Goal: Task Accomplishment & Management: Complete application form

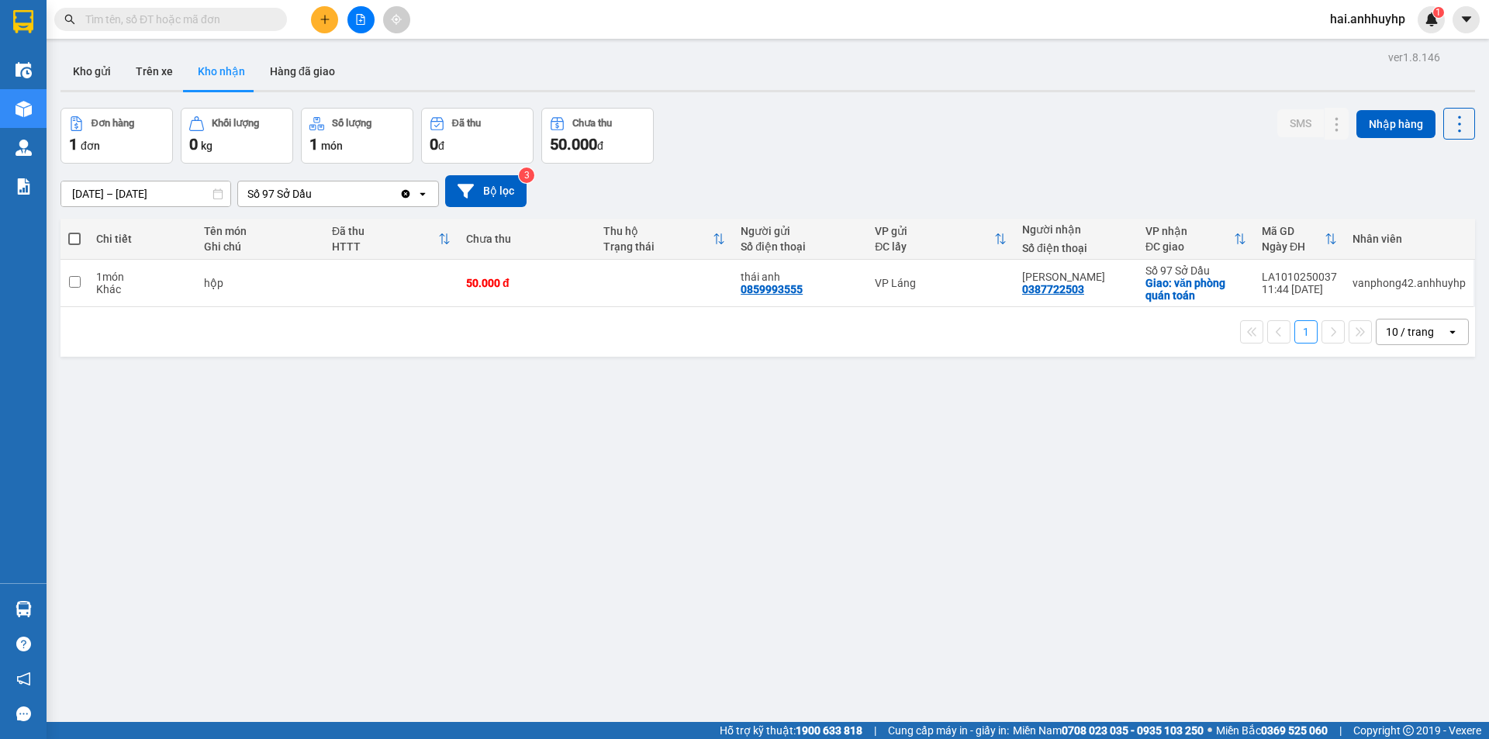
click at [162, 195] on input "[DATE] – [DATE]" at bounding box center [145, 193] width 169 height 25
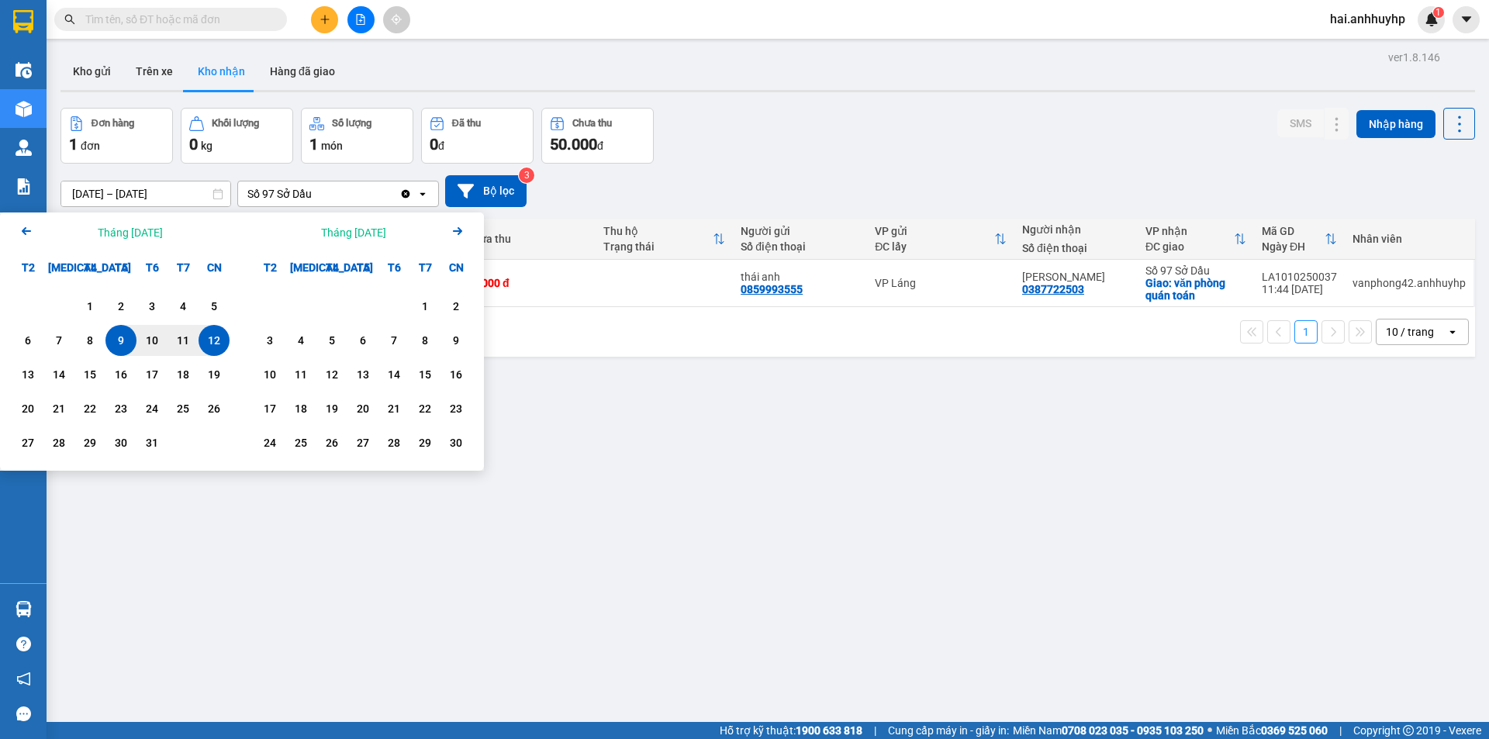
click at [222, 341] on div "12" at bounding box center [214, 340] width 22 height 19
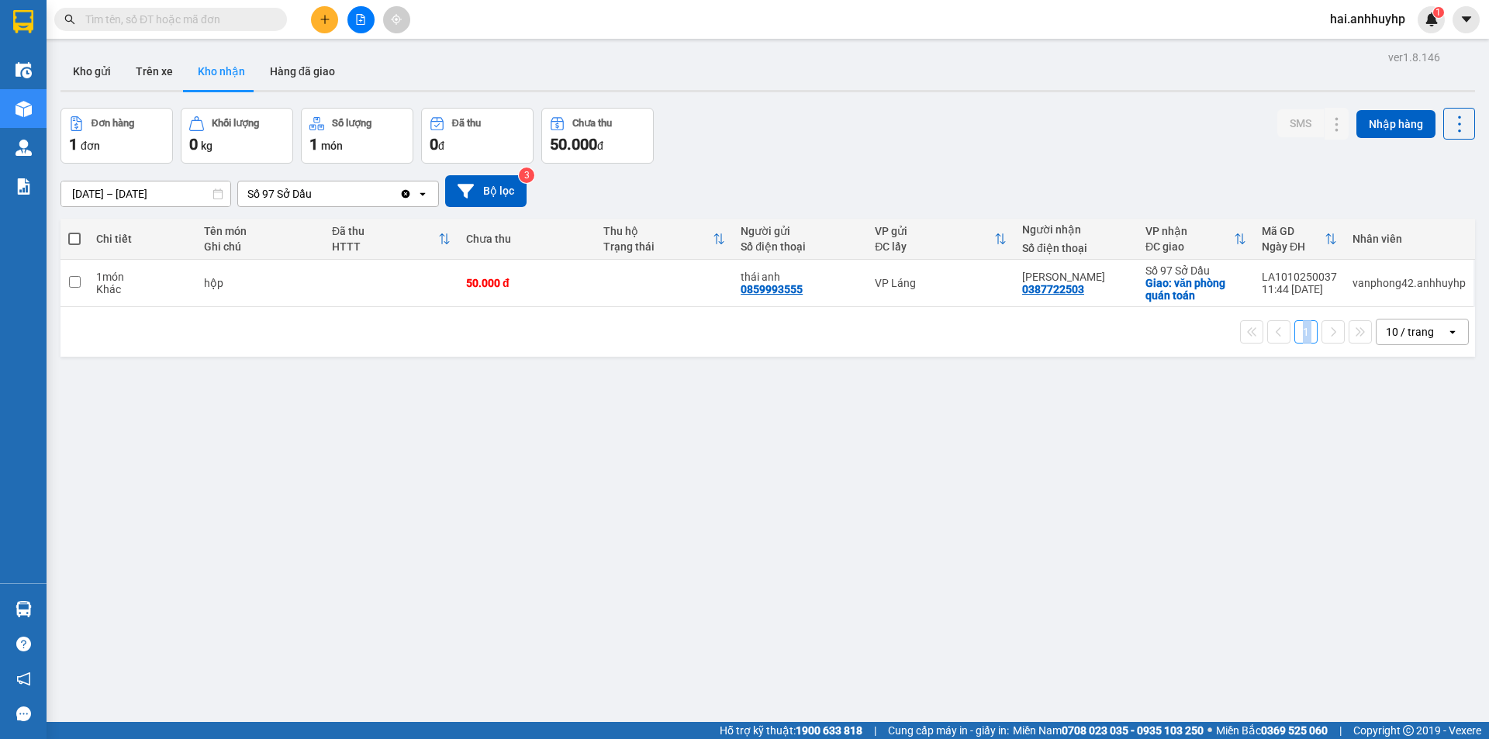
click at [222, 341] on div "1 10 / trang open" at bounding box center [768, 332] width 1402 height 26
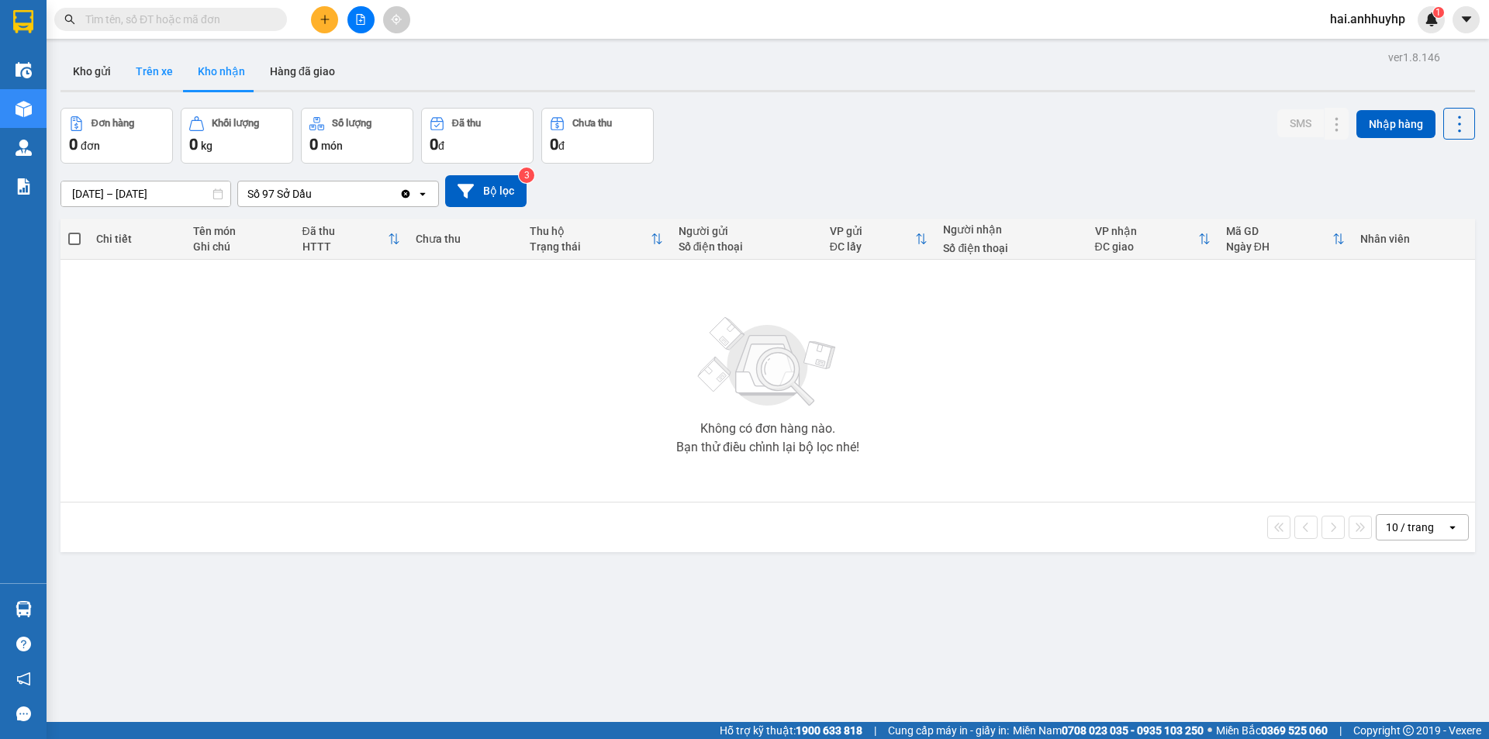
click at [164, 71] on button "Trên xe" at bounding box center [154, 71] width 62 height 37
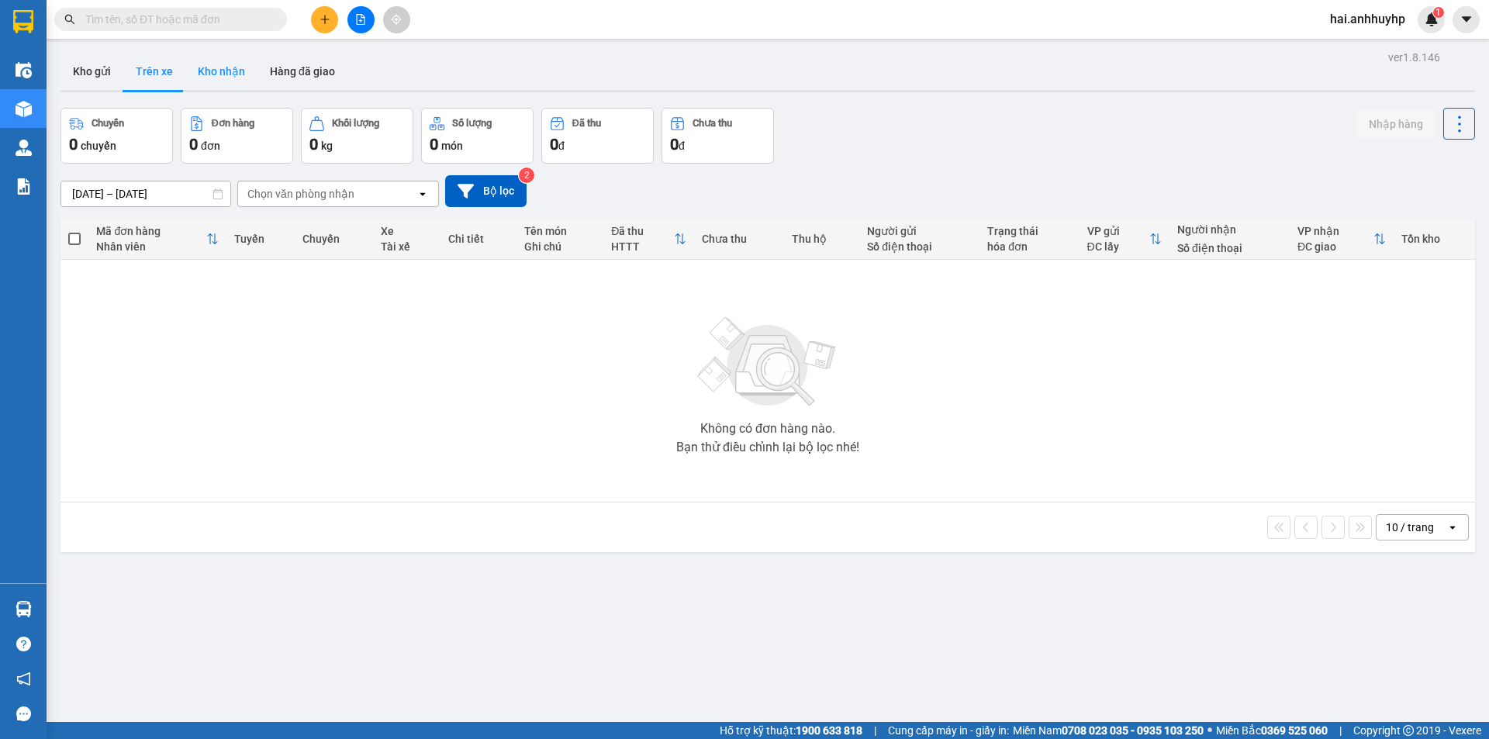
click at [212, 69] on button "Kho nhận" at bounding box center [221, 71] width 72 height 37
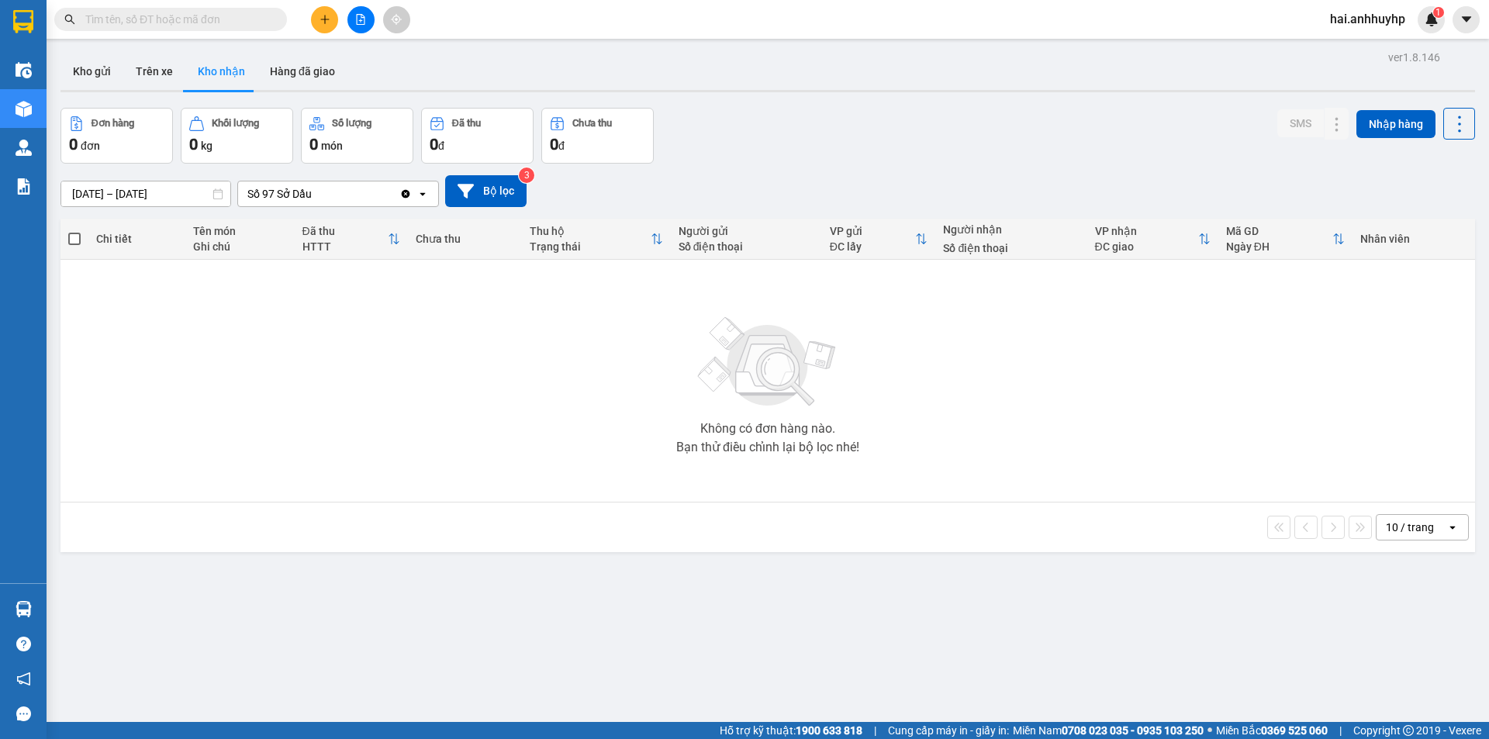
click at [402, 193] on icon "Clear value" at bounding box center [406, 193] width 9 height 9
click at [150, 188] on input "[DATE] – [DATE]" at bounding box center [145, 193] width 169 height 25
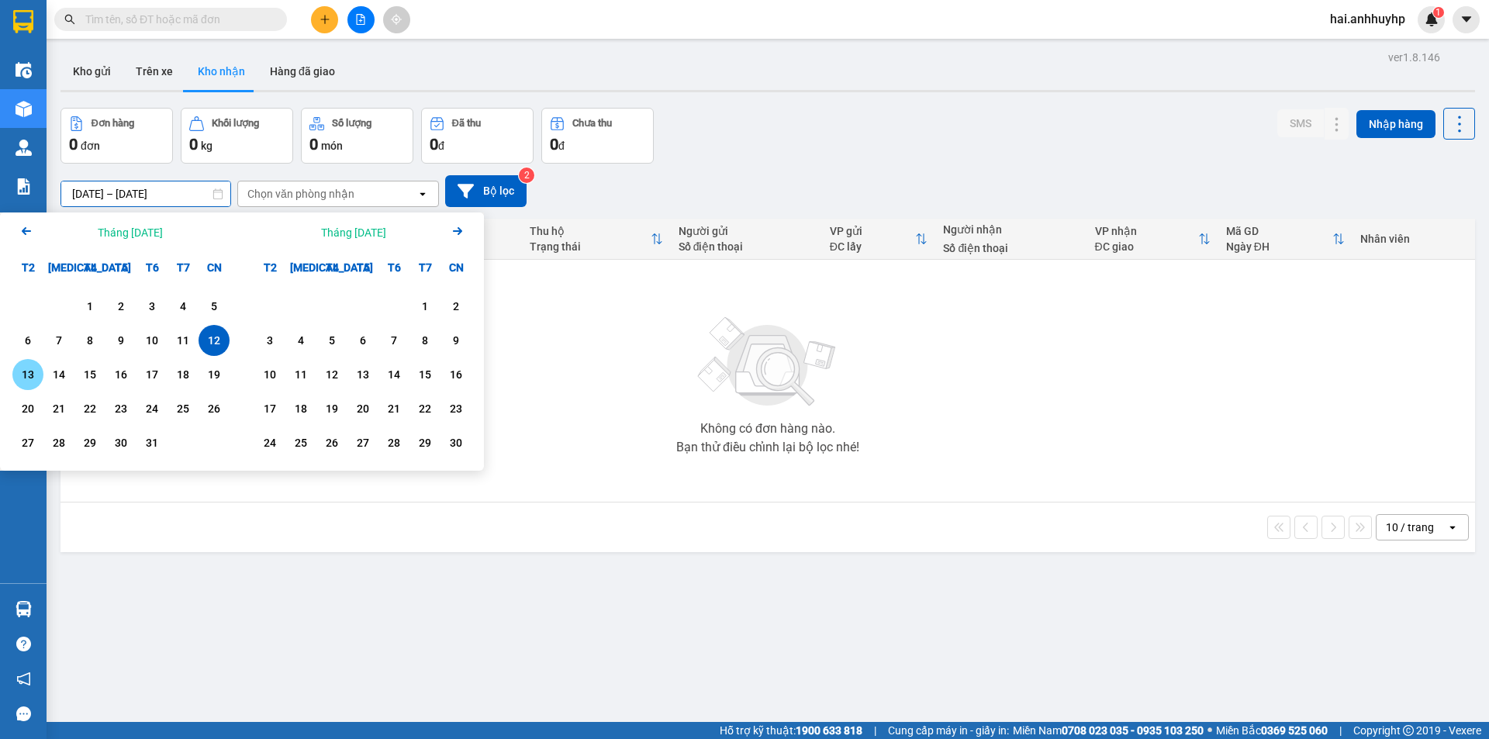
click at [26, 376] on div "13" at bounding box center [28, 374] width 22 height 19
type input "[DATE] – [DATE]"
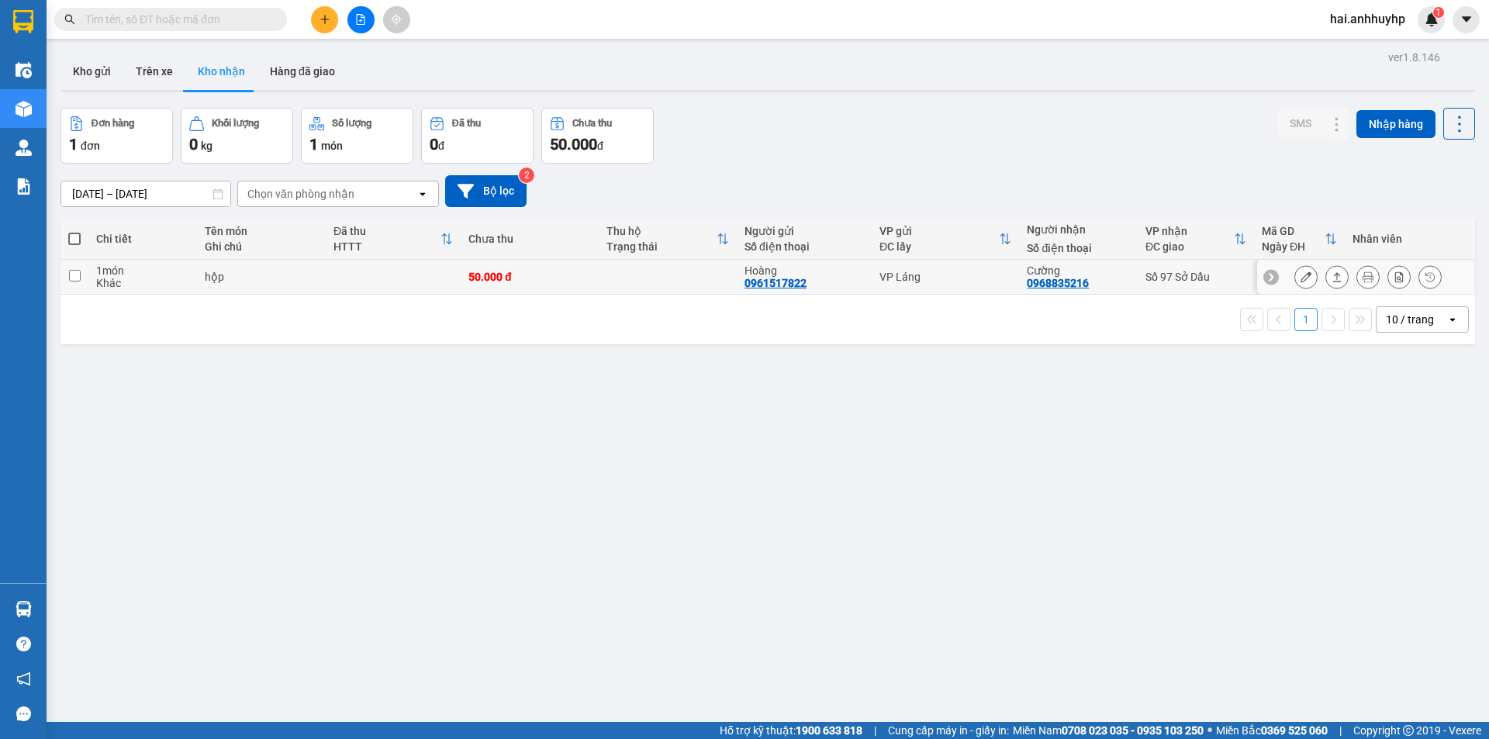
click at [75, 273] on input "checkbox" at bounding box center [75, 276] width 12 height 12
checkbox input "true"
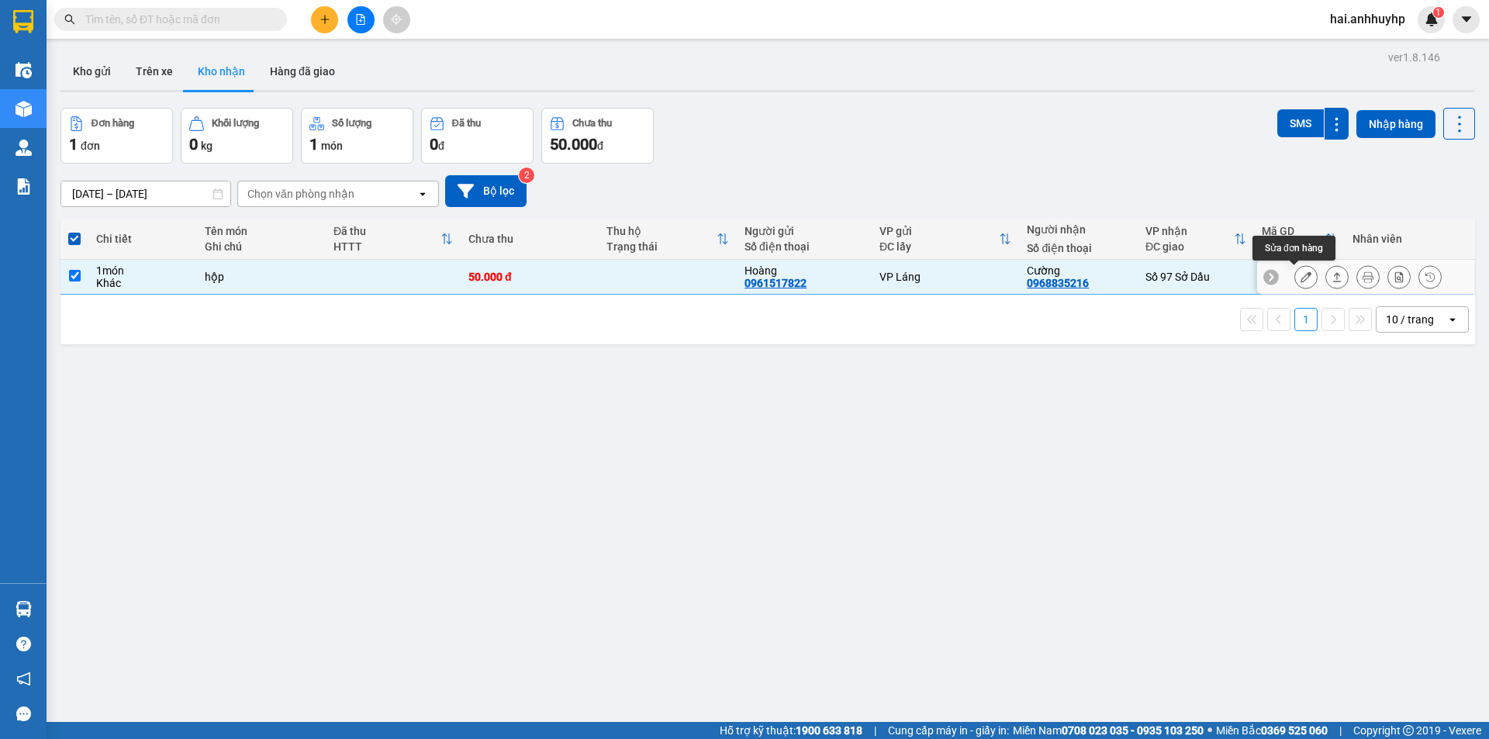
click at [1303, 278] on button at bounding box center [1306, 277] width 22 height 27
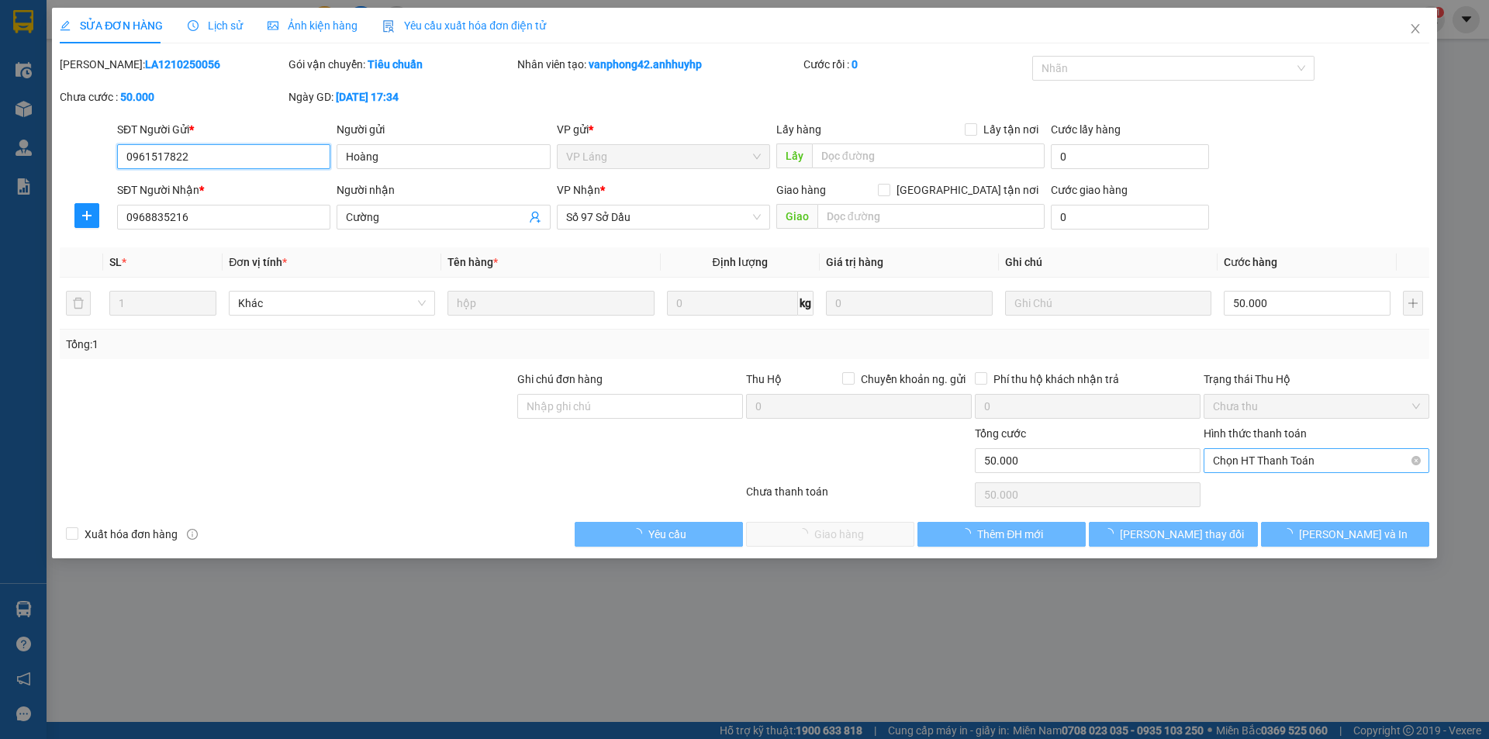
type input "0961517822"
type input "Hoàng"
type input "0968835216"
type input "Cường"
type input "0"
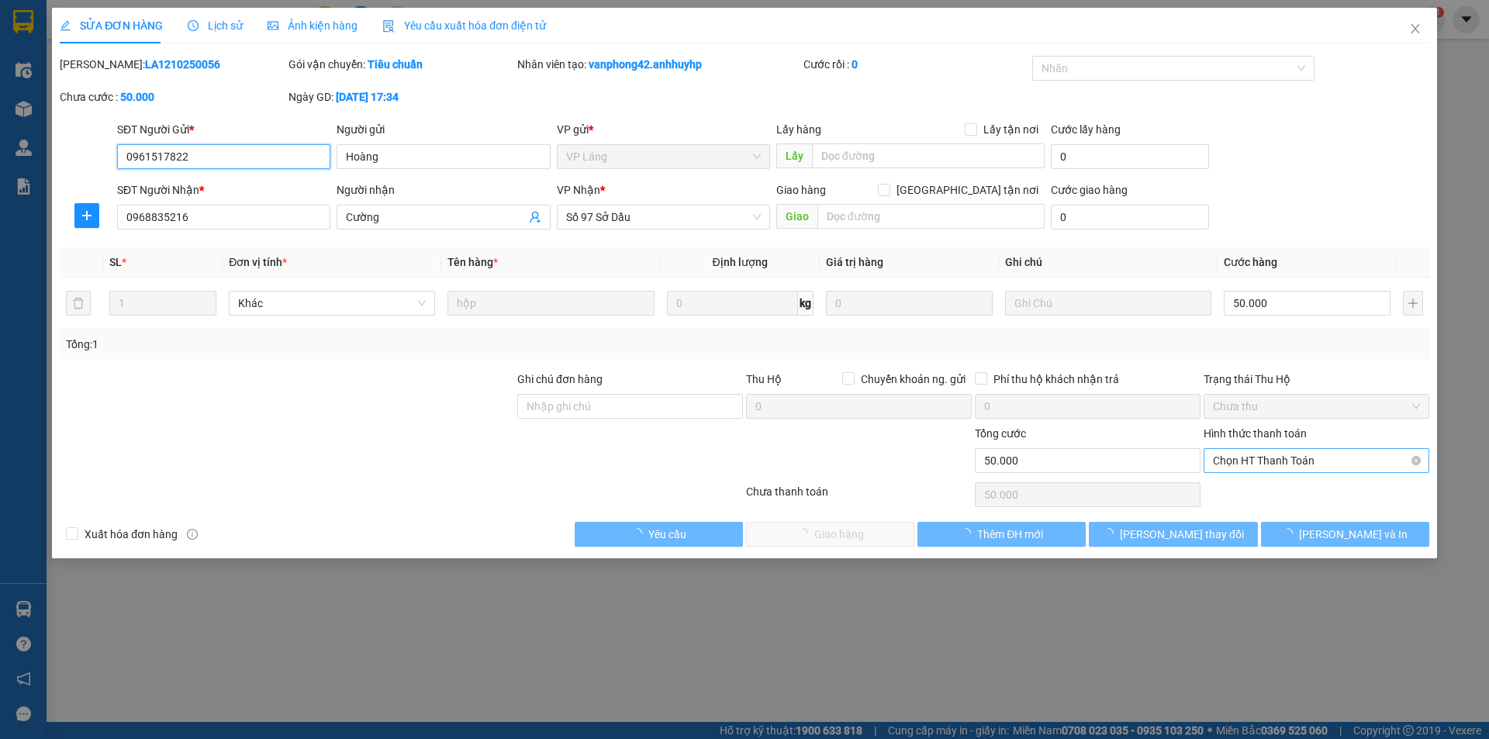
type input "50.000"
click at [1278, 464] on span "Chọn HT Thanh Toán" at bounding box center [1316, 460] width 207 height 23
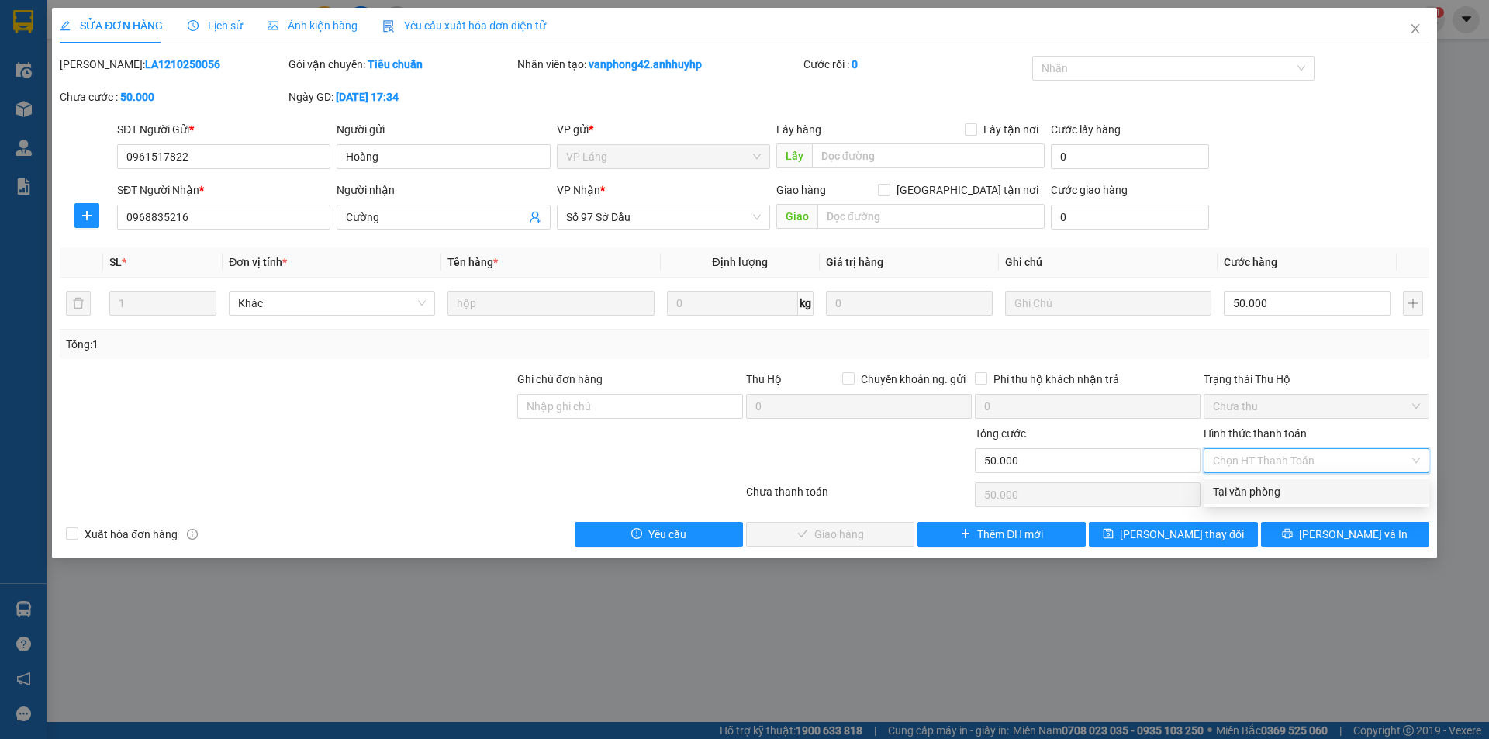
click at [1282, 486] on div "Tại văn phòng" at bounding box center [1316, 491] width 207 height 17
type input "0"
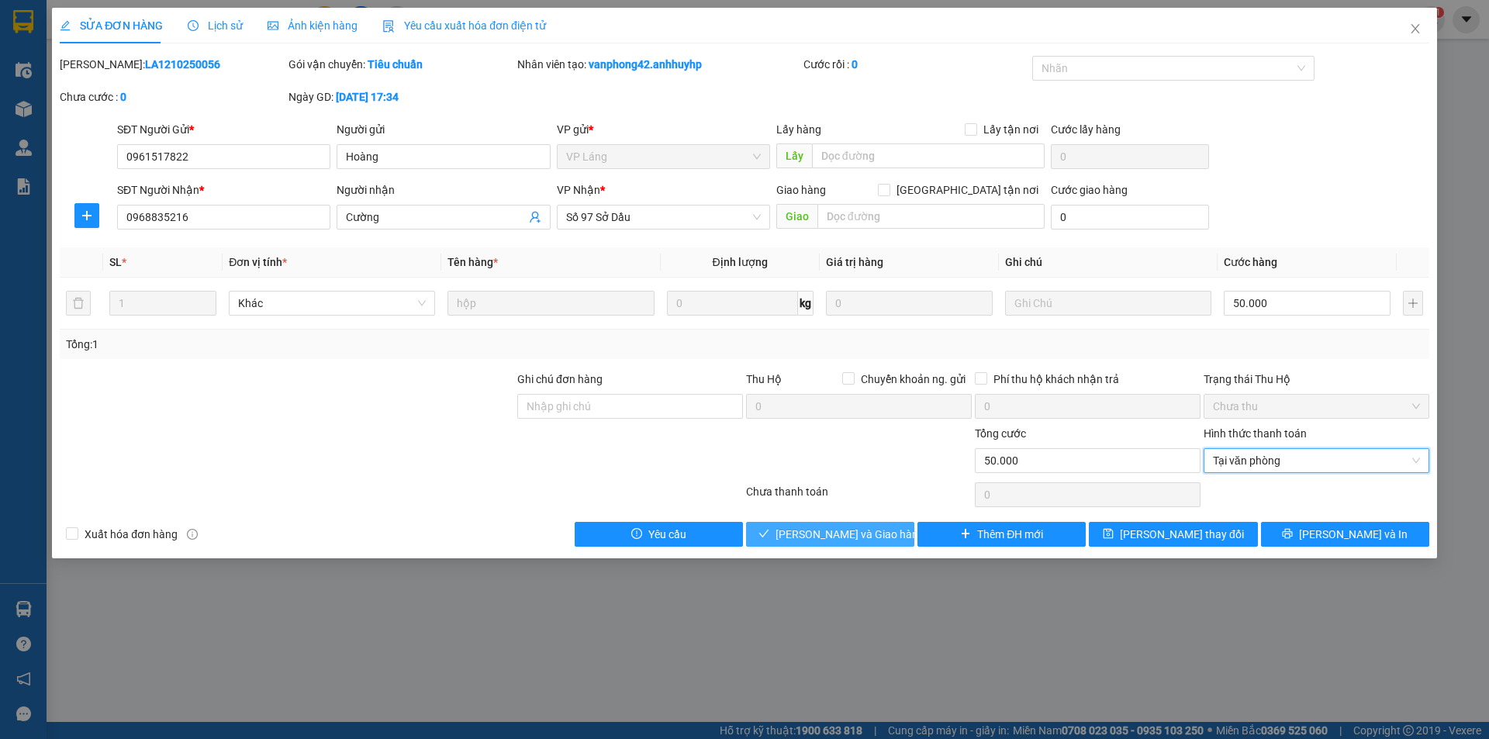
click at [827, 536] on span "[PERSON_NAME] và Giao hàng" at bounding box center [849, 534] width 149 height 17
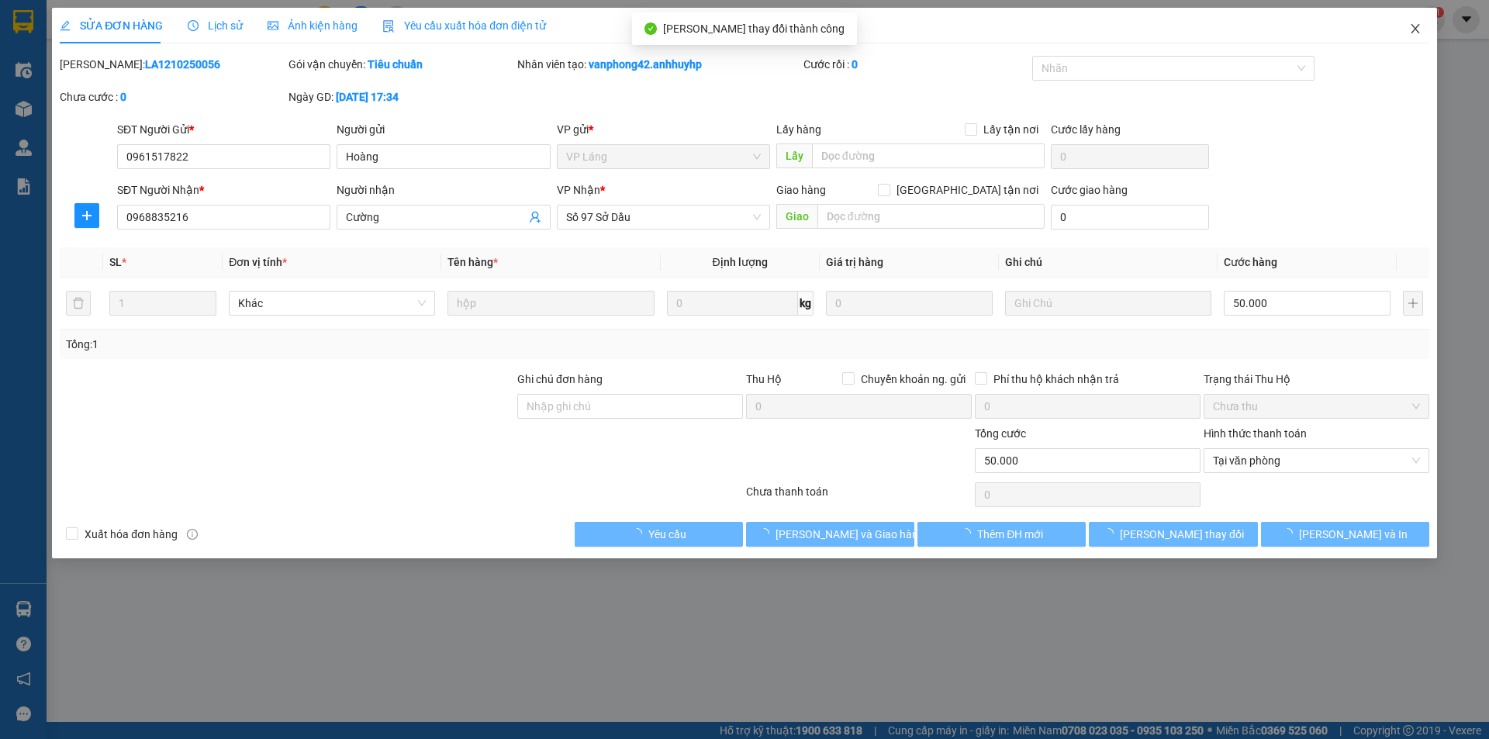
click at [1414, 23] on icon "close" at bounding box center [1415, 28] width 12 height 12
